Goal: Purchase product/service

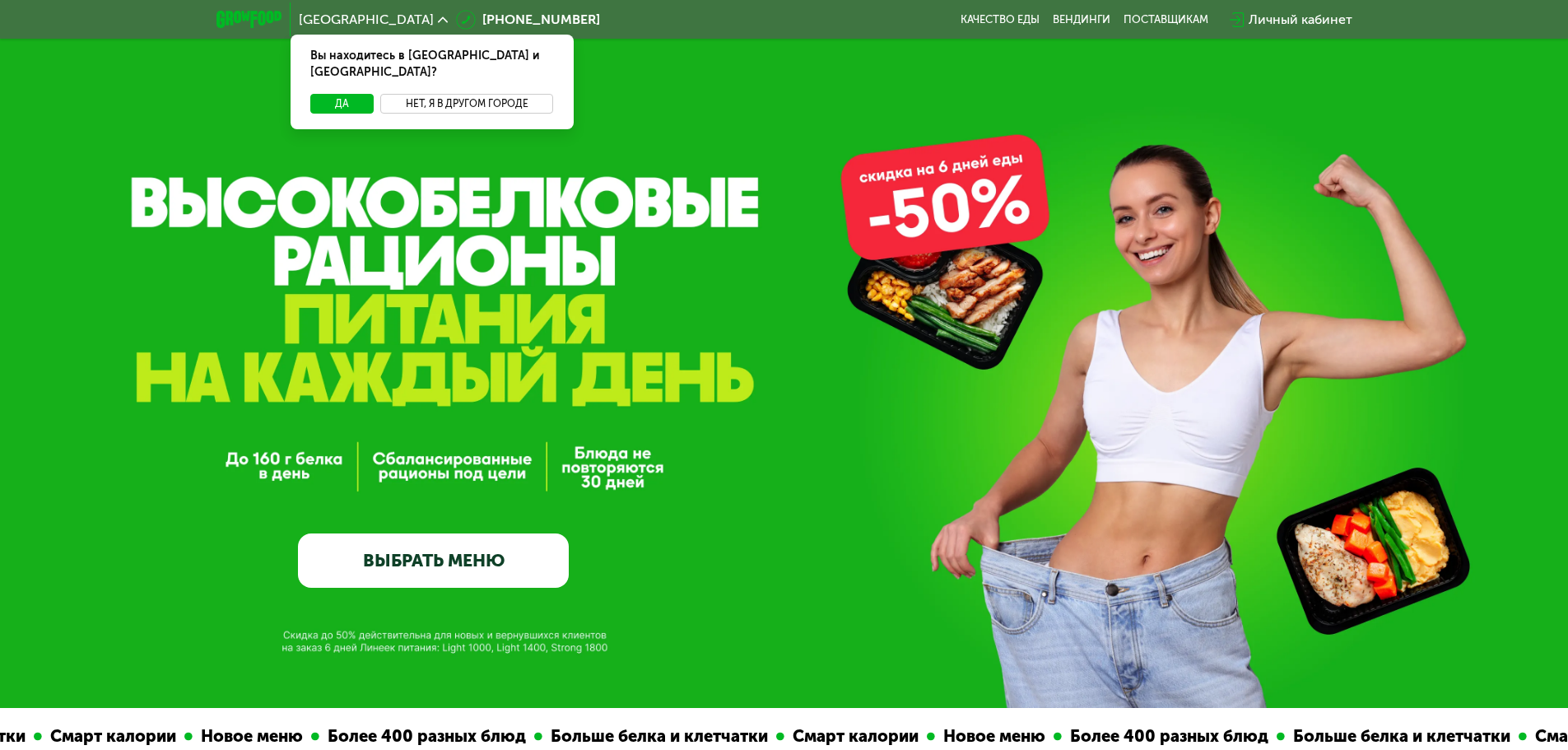
click at [482, 94] on button "Нет, я в другом городе" at bounding box center [467, 104] width 174 height 19
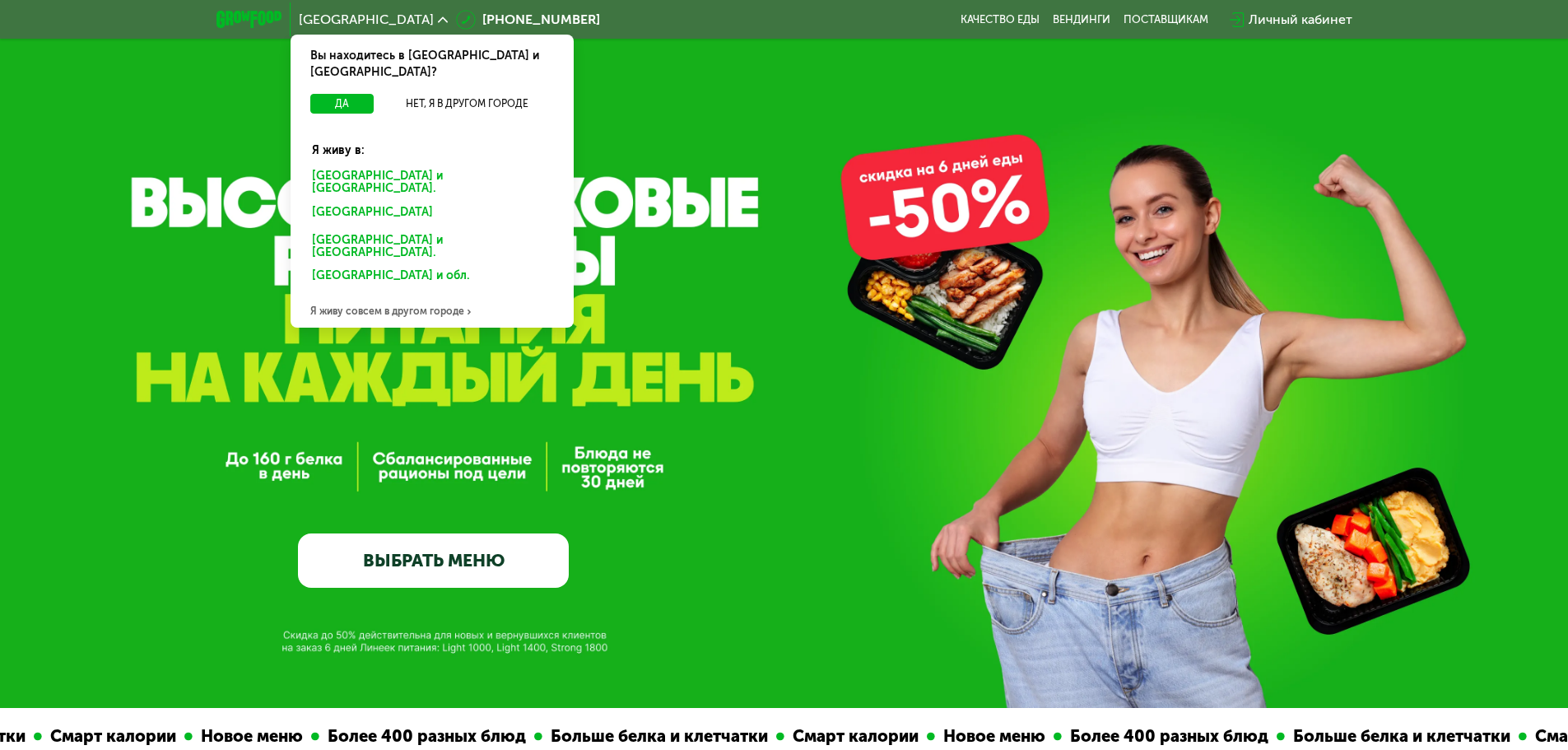
click at [428, 165] on div "Санкт-Петербурге и обл." at bounding box center [432, 183] width 263 height 35
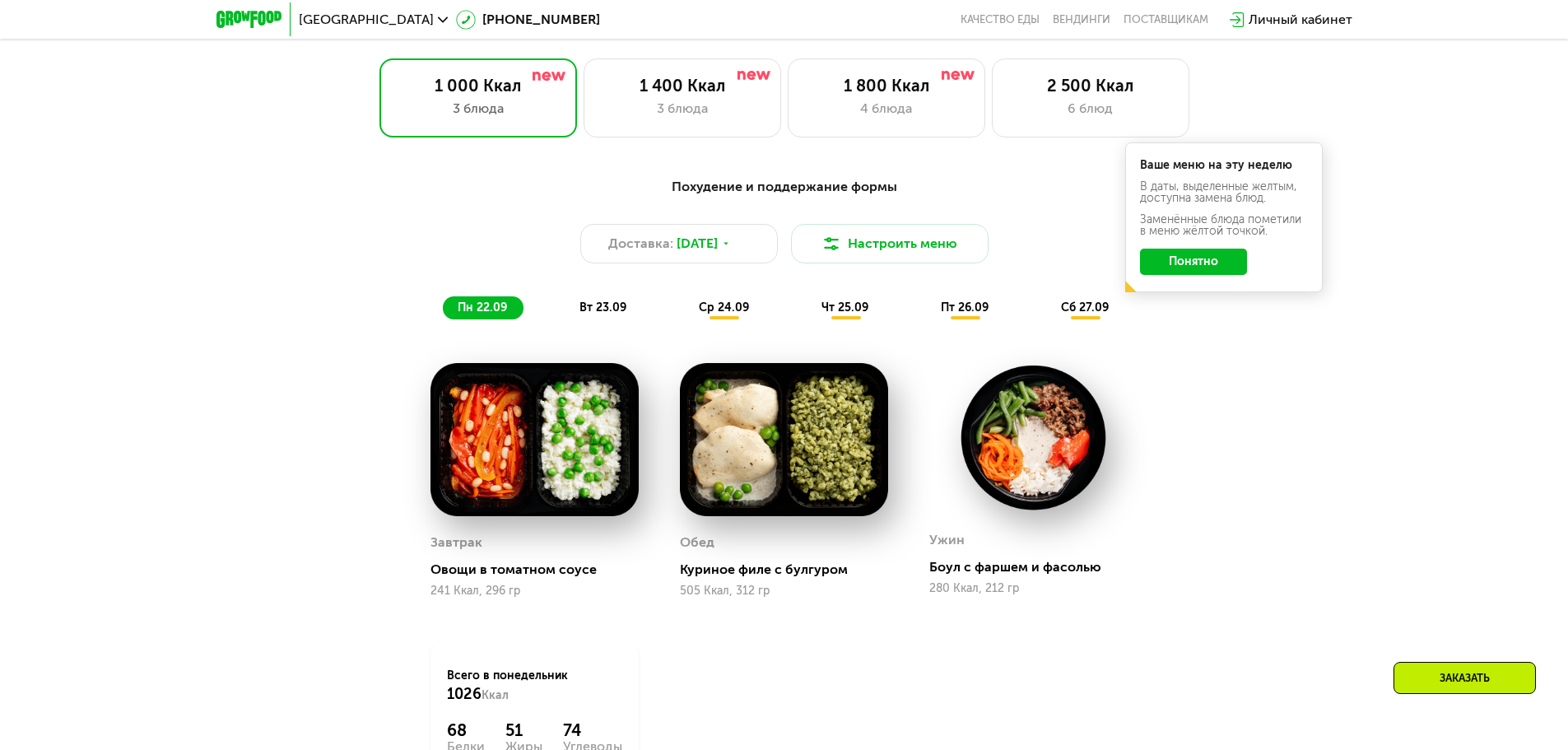
scroll to position [1399, 0]
click at [905, 113] on div "4 блюда" at bounding box center [886, 107] width 163 height 19
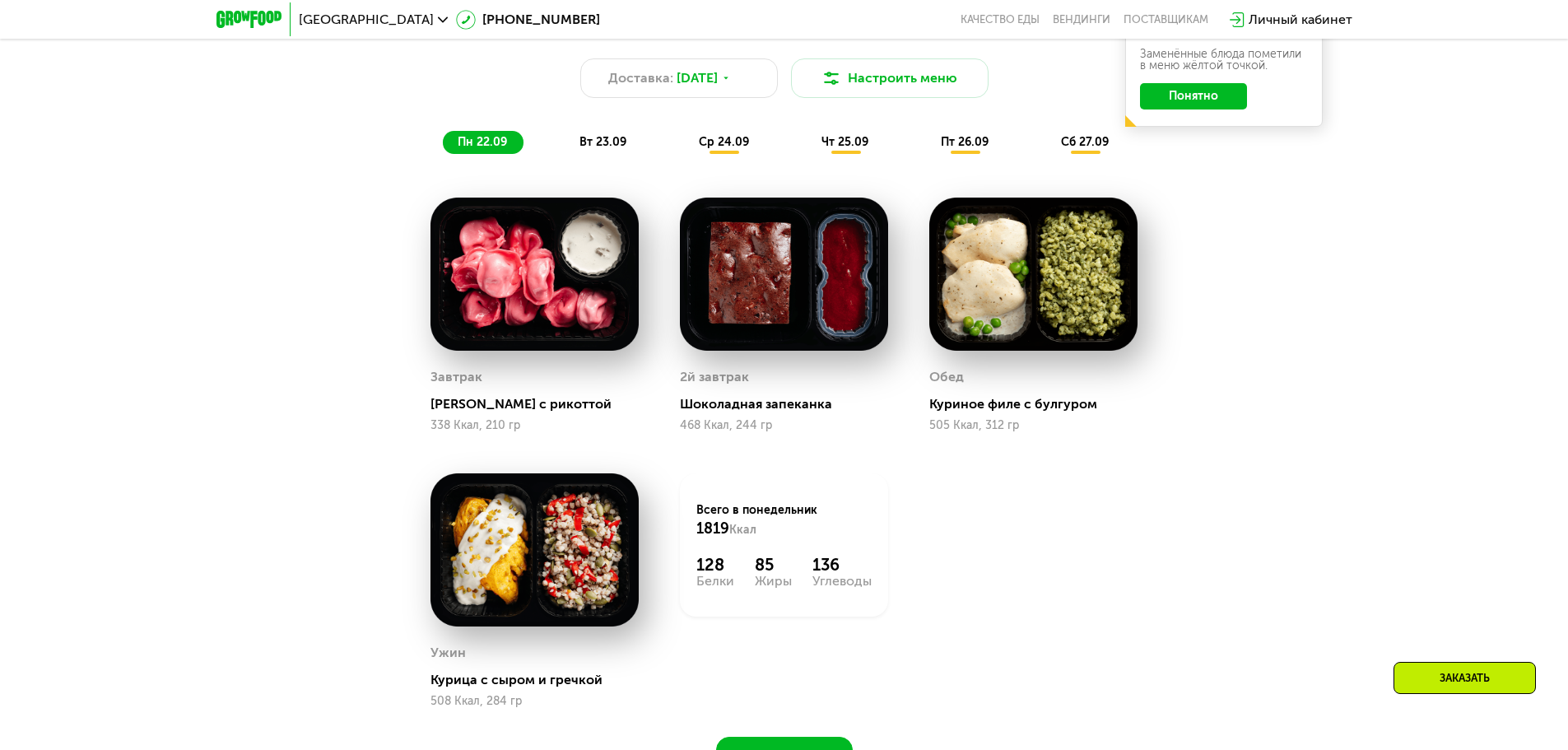
scroll to position [1646, 0]
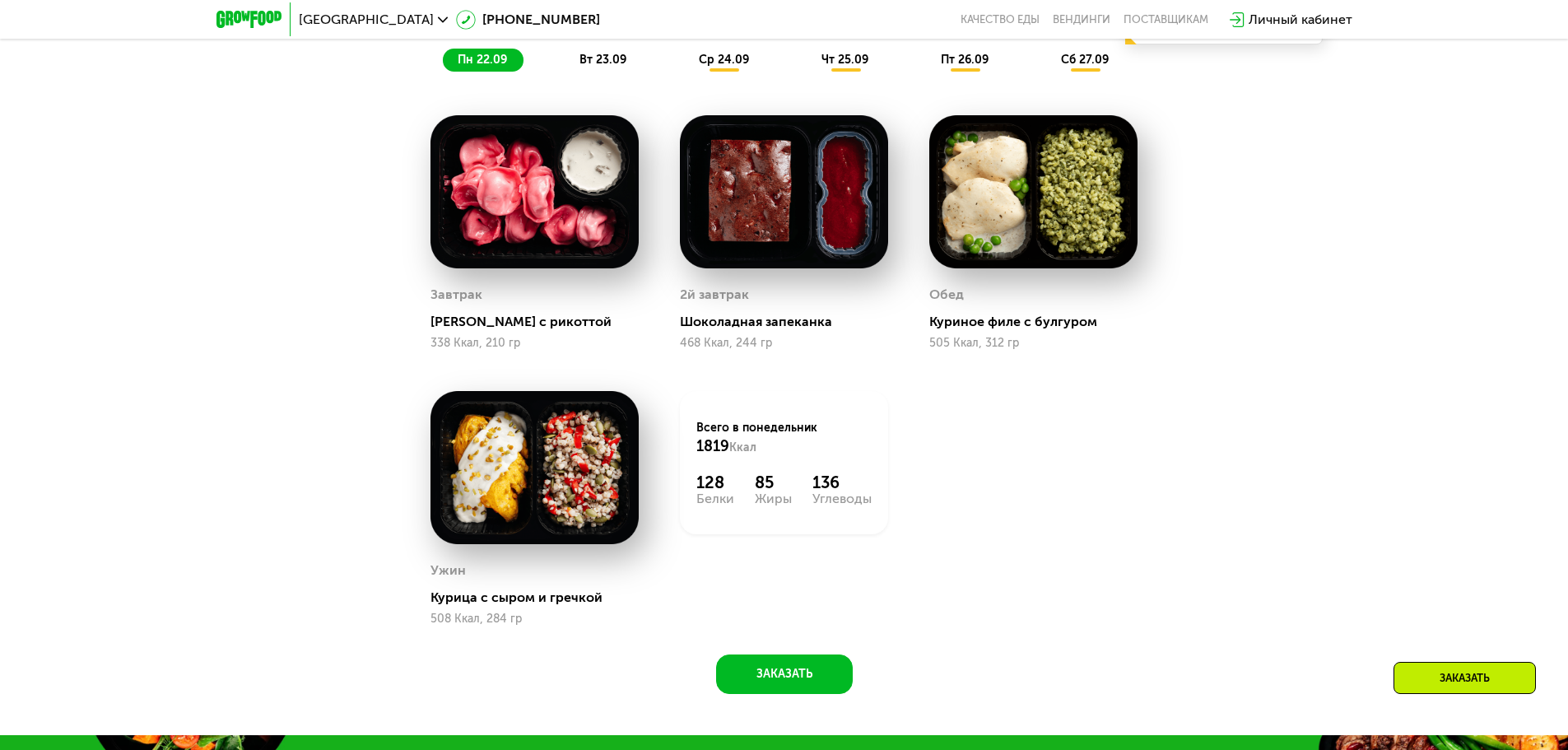
click at [598, 65] on span "вт 23.09" at bounding box center [603, 59] width 46 height 14
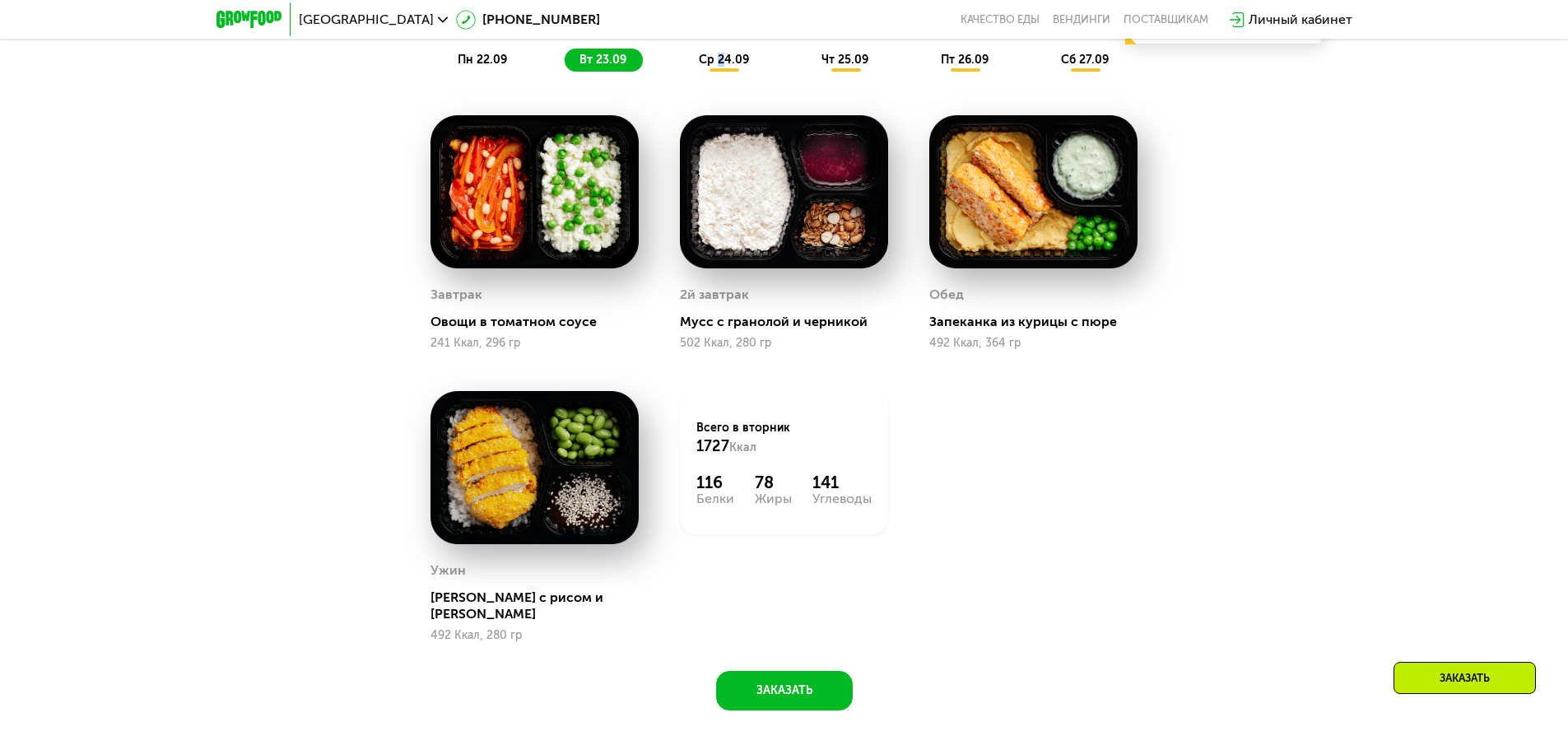
drag, startPoint x: 721, startPoint y: 61, endPoint x: 726, endPoint y: 68, distance: 8.6
click at [722, 63] on span "ср 24.09" at bounding box center [724, 59] width 50 height 14
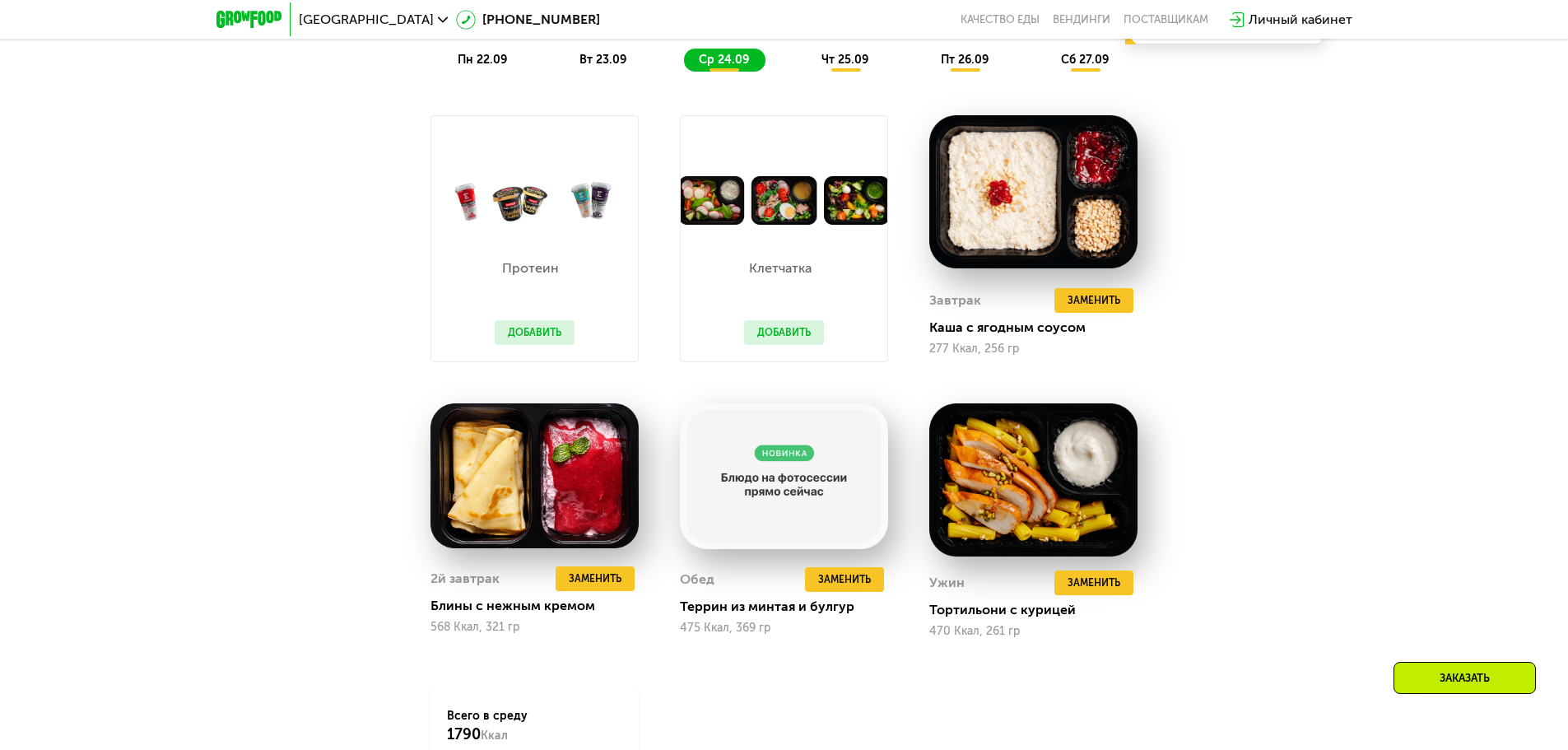
click at [604, 58] on span "вт 23.09" at bounding box center [603, 59] width 46 height 14
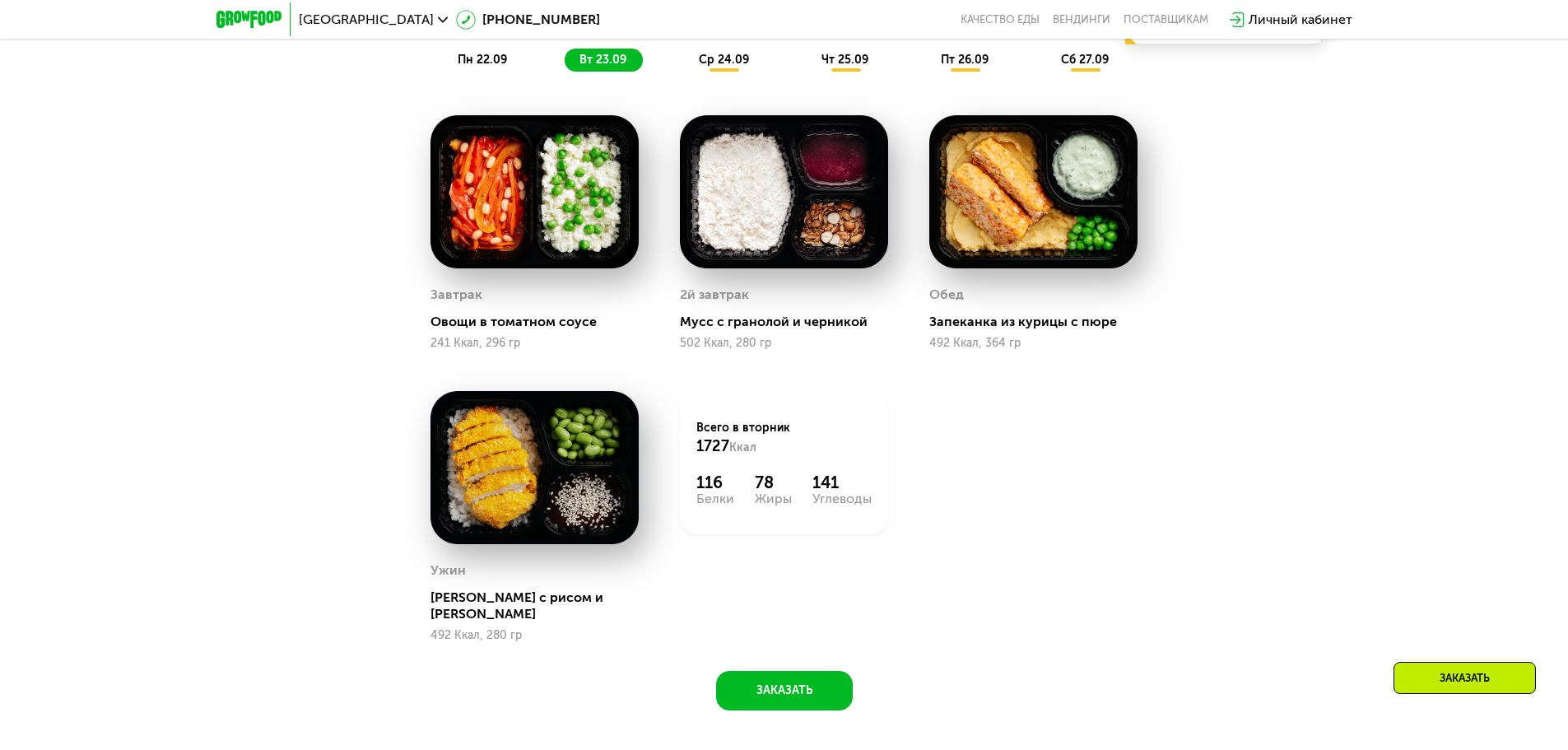
click at [521, 58] on div "пн 22.09 вт 23.09 ср 24.09 чт 25.09 пт 26.09 сб 27.09" at bounding box center [784, 60] width 683 height 23
click at [496, 58] on span "пн 22.09" at bounding box center [482, 59] width 49 height 14
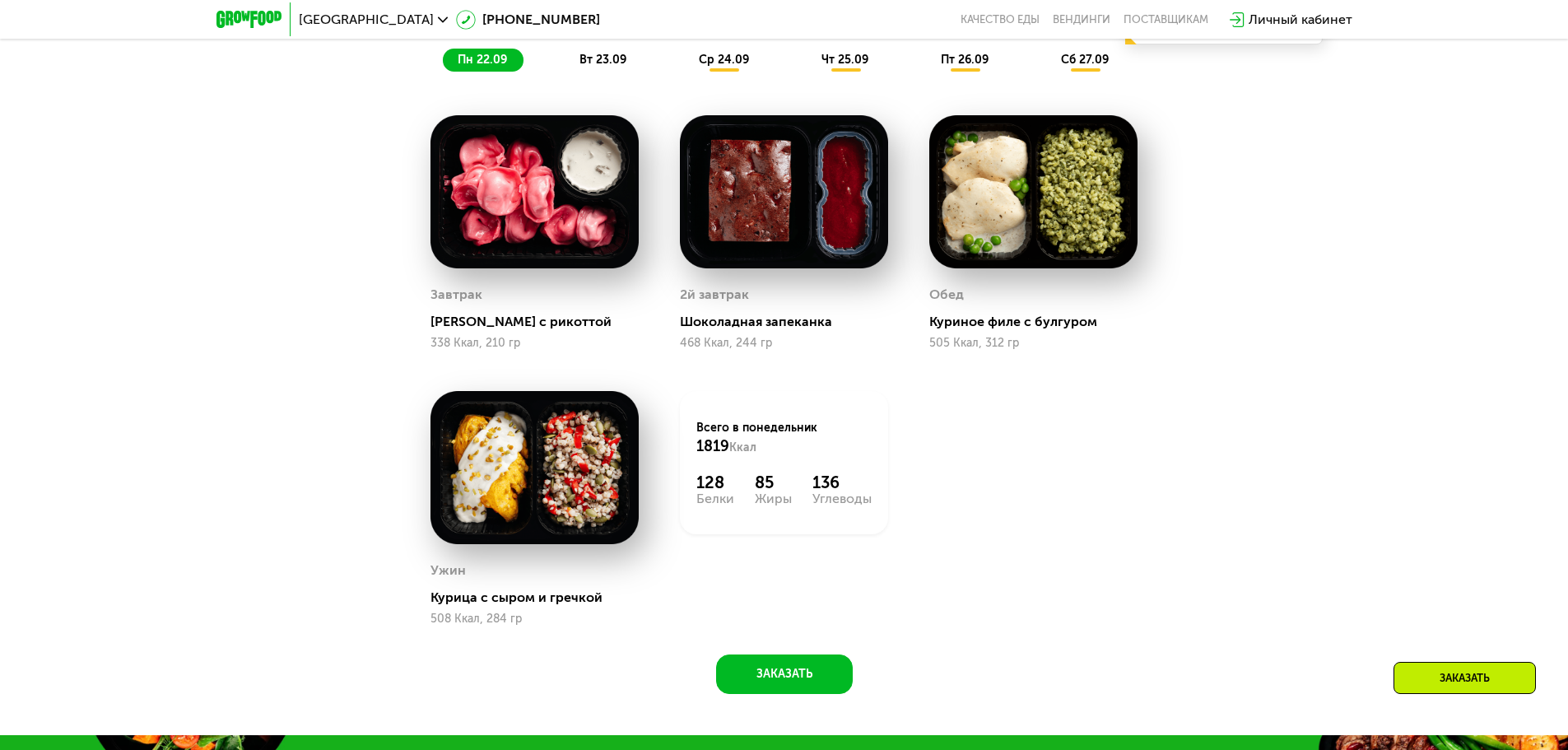
click at [880, 69] on div "чт 25.09" at bounding box center [845, 60] width 78 height 23
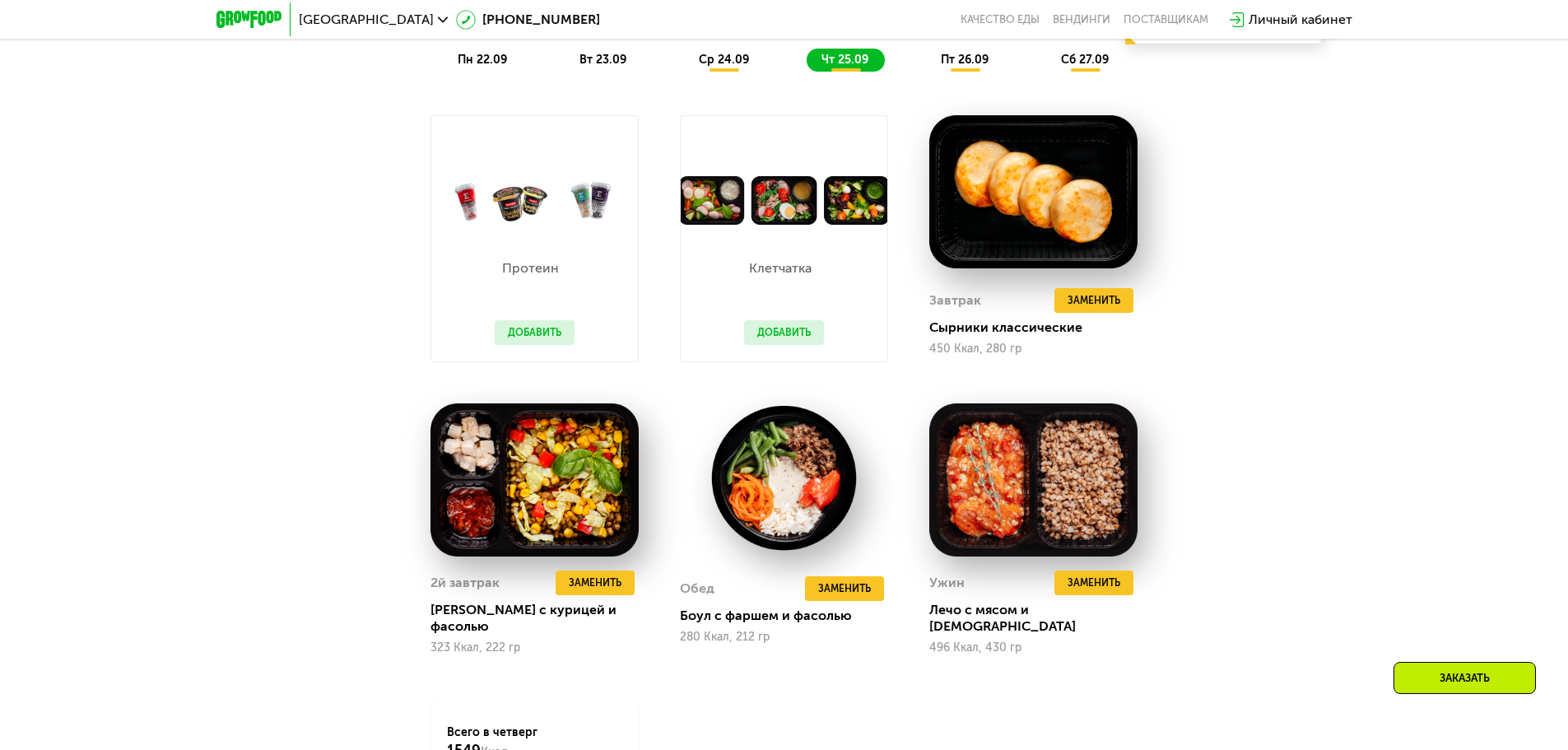
click at [948, 65] on span "пт 26.09" at bounding box center [963, 59] width 47 height 14
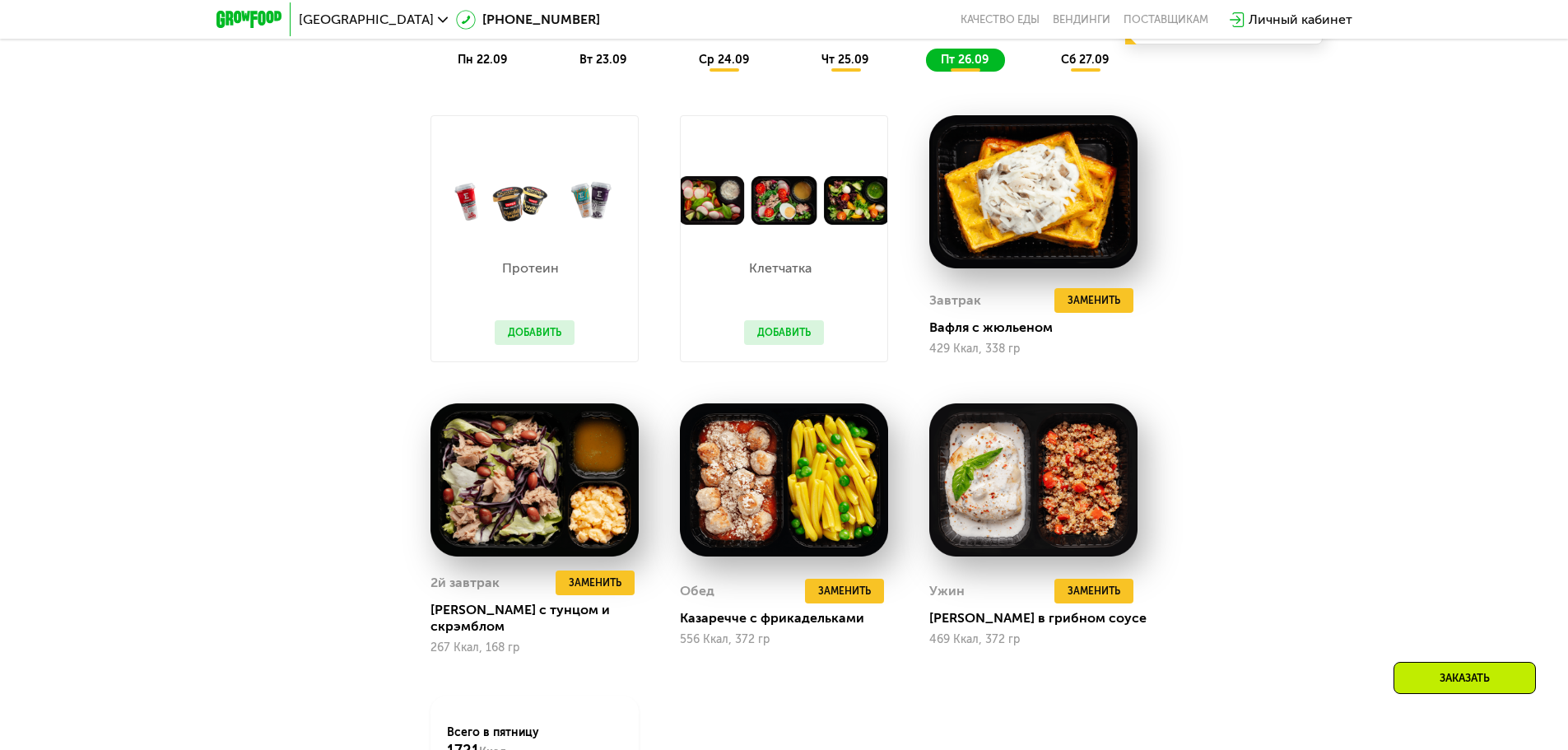
click at [1091, 72] on div "сб 27.09" at bounding box center [1085, 60] width 79 height 23
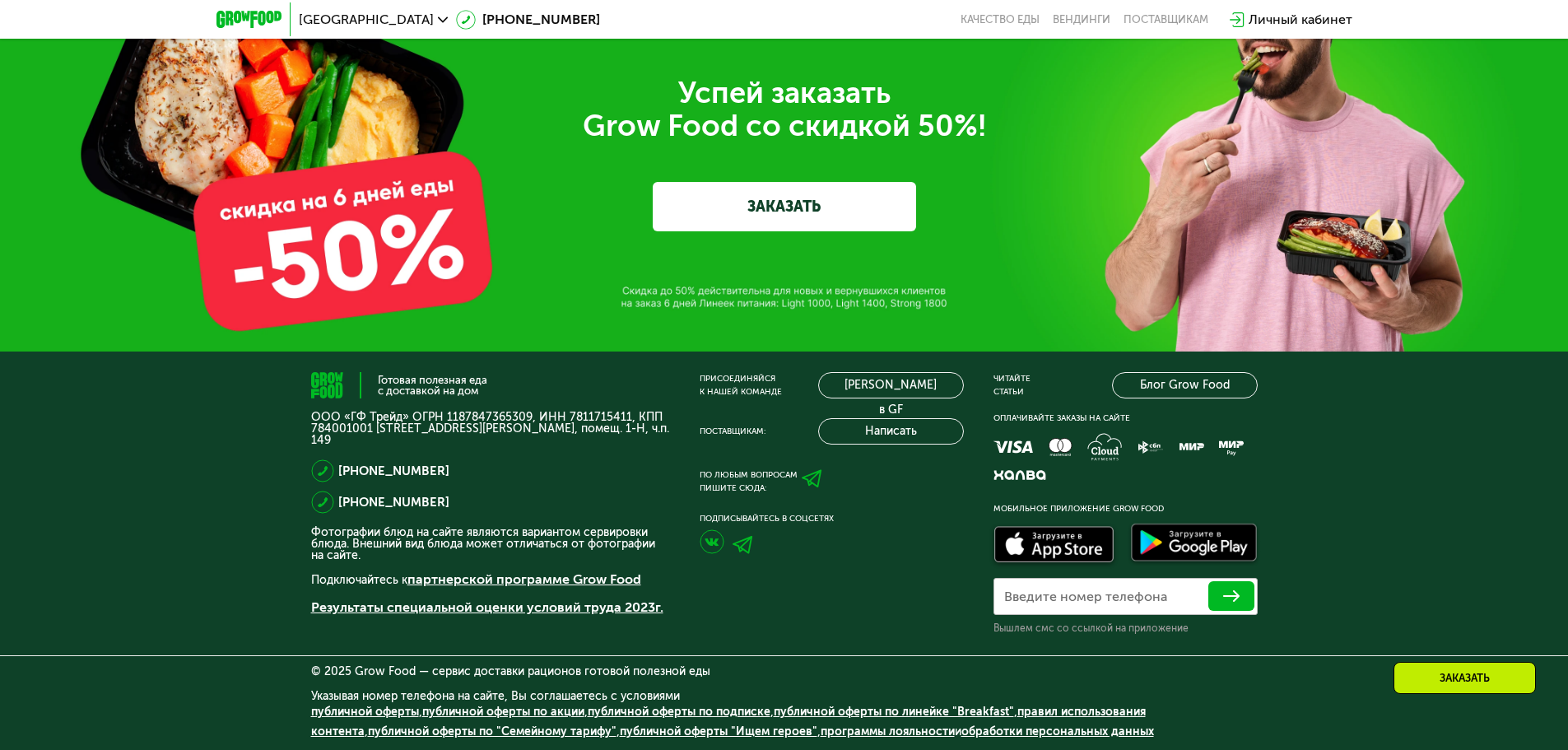
scroll to position [5944, 0]
